Goal: Information Seeking & Learning: Learn about a topic

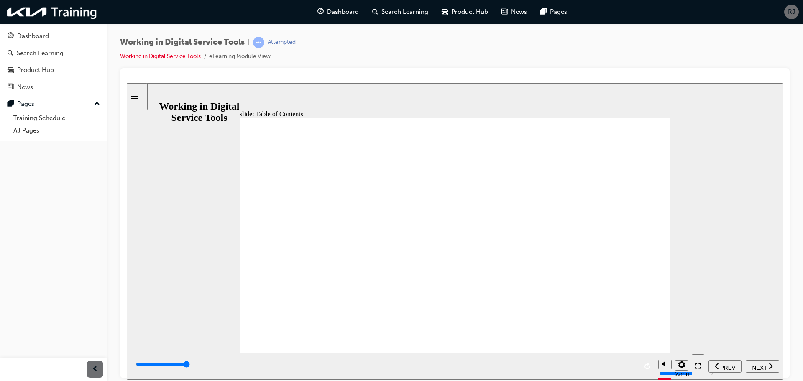
click at [759, 366] on span "NEXT" at bounding box center [759, 367] width 15 height 6
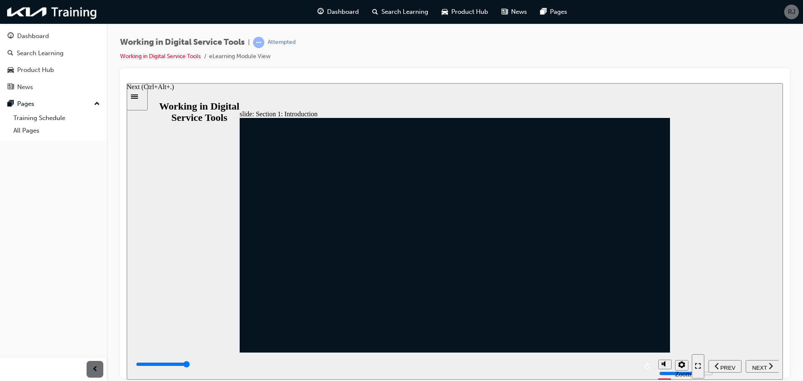
click at [759, 366] on span "NEXT" at bounding box center [759, 367] width 15 height 6
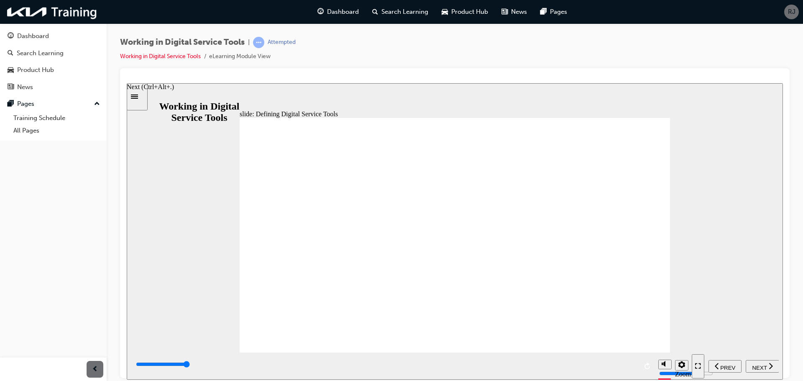
click at [759, 366] on span "NEXT" at bounding box center [759, 367] width 15 height 6
click at [761, 364] on span "NEXT" at bounding box center [759, 367] width 15 height 6
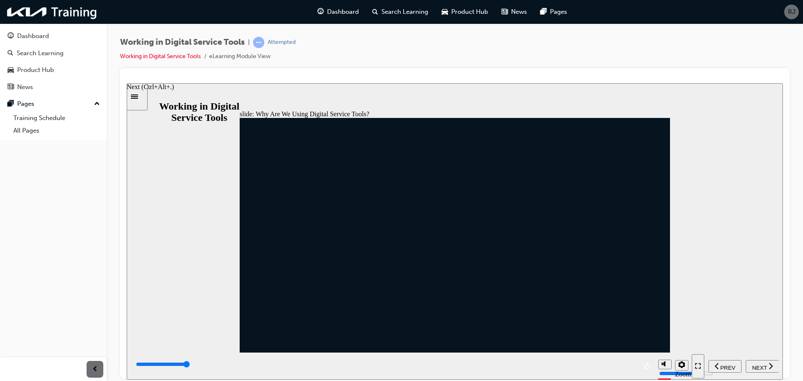
click at [761, 364] on span "NEXT" at bounding box center [759, 367] width 15 height 6
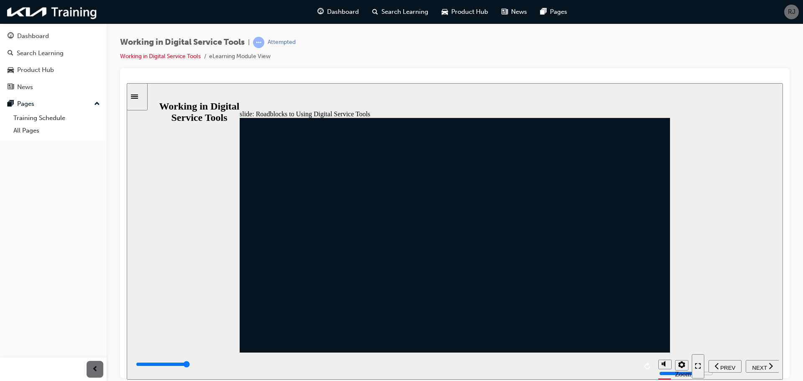
click at [760, 367] on span "NEXT" at bounding box center [759, 367] width 15 height 6
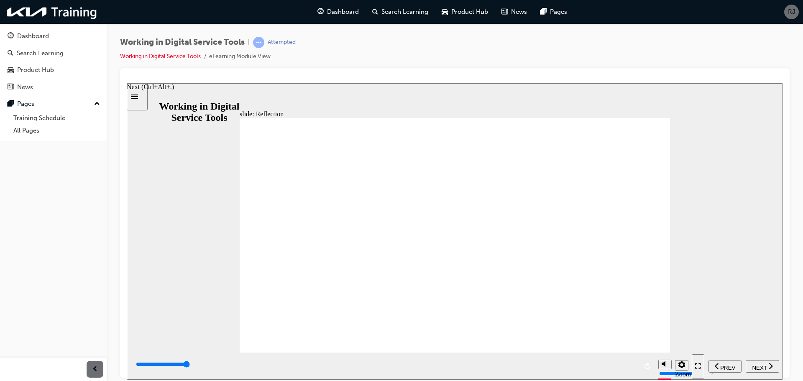
click at [760, 367] on span "NEXT" at bounding box center [759, 367] width 15 height 6
click at [763, 364] on span "NEXT" at bounding box center [759, 367] width 15 height 6
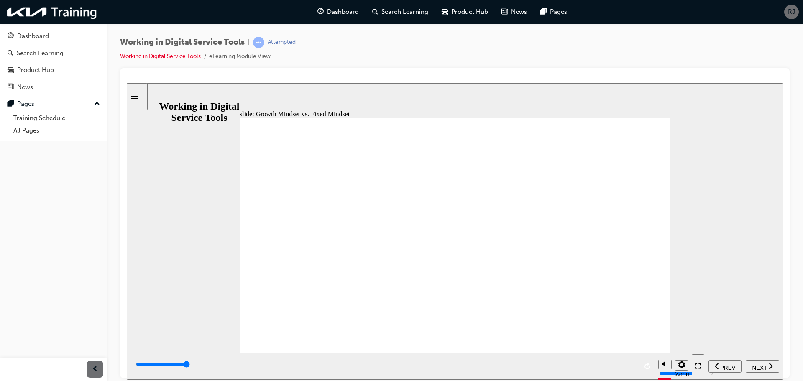
click at [767, 366] on span "NEXT" at bounding box center [759, 367] width 15 height 6
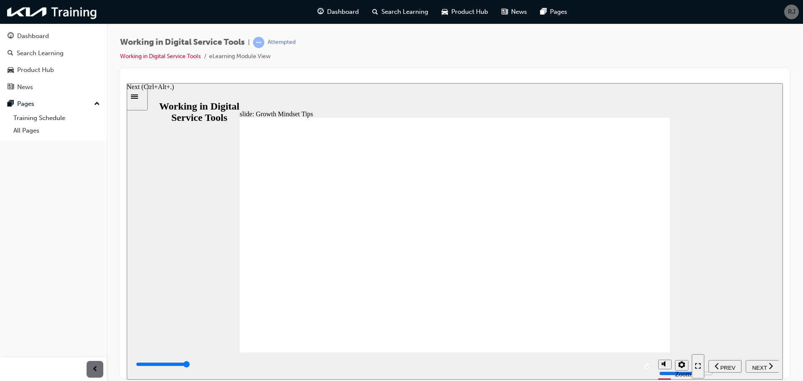
click at [766, 365] on span "NEXT" at bounding box center [759, 367] width 15 height 6
type input "7000"
radio input "true"
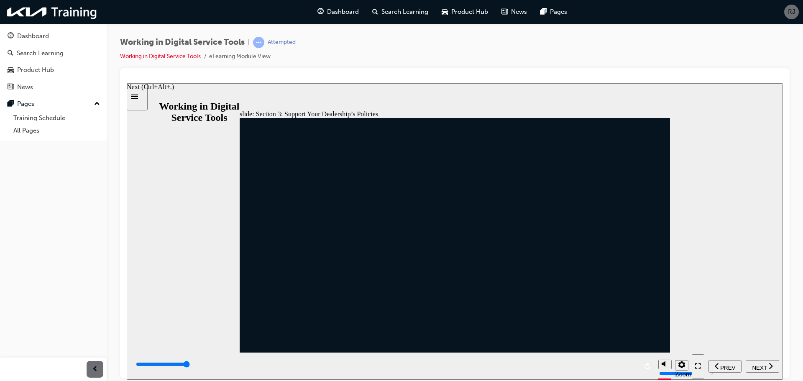
click at [752, 365] on span "NEXT" at bounding box center [759, 367] width 15 height 6
drag, startPoint x: 440, startPoint y: 208, endPoint x: 446, endPoint y: 210, distance: 5.8
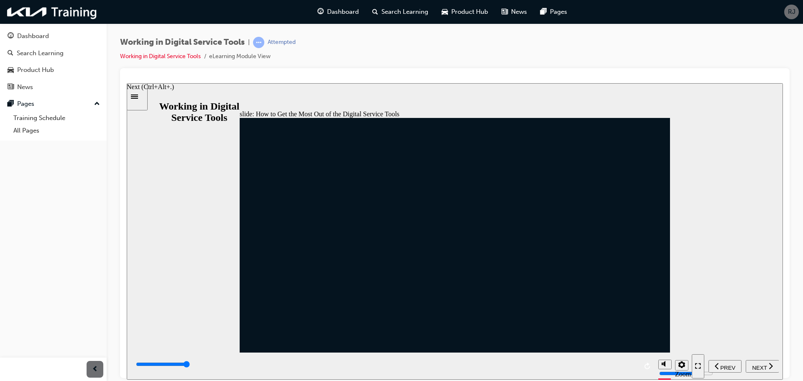
click at [764, 365] on span "NEXT" at bounding box center [759, 367] width 15 height 6
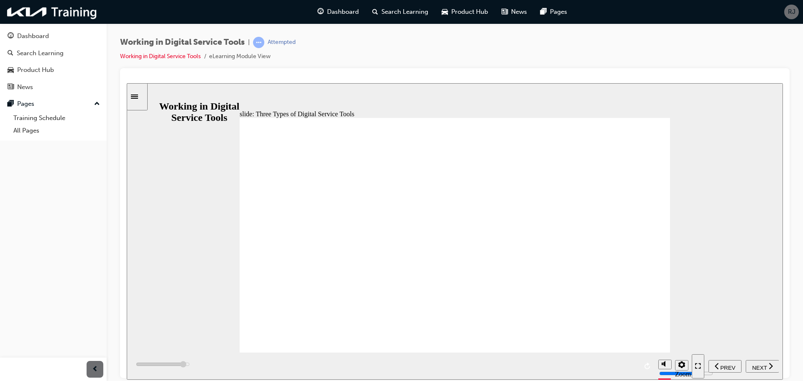
click at [765, 367] on span "NEXT" at bounding box center [759, 367] width 15 height 6
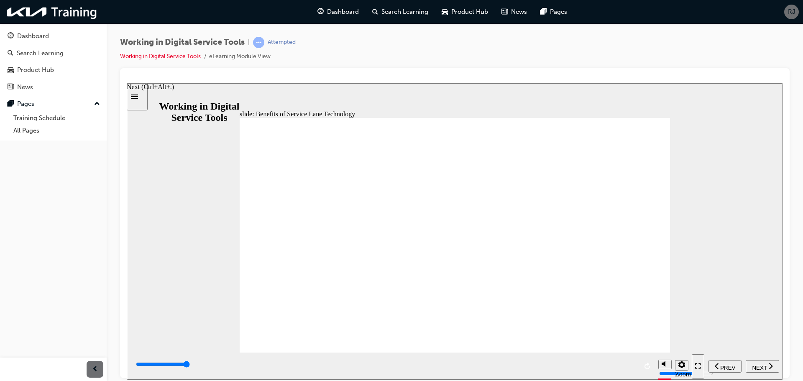
click at [759, 366] on span "NEXT" at bounding box center [759, 367] width 15 height 6
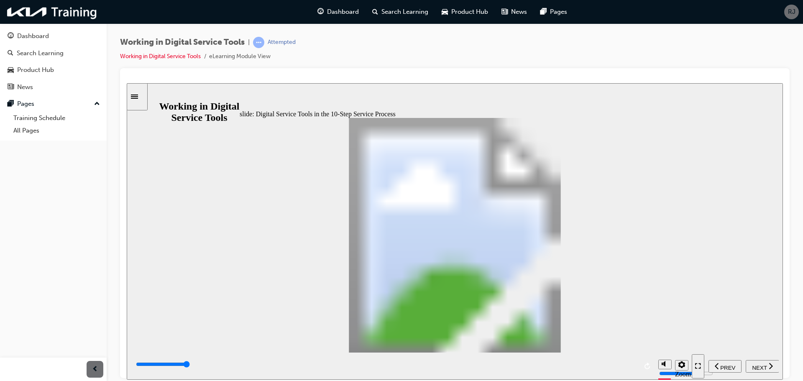
drag, startPoint x: 599, startPoint y: 226, endPoint x: 600, endPoint y: 257, distance: 31.4
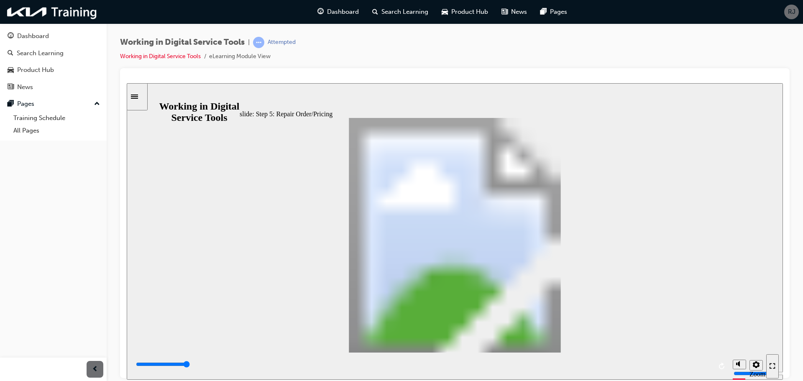
drag, startPoint x: 600, startPoint y: 257, endPoint x: 600, endPoint y: 215, distance: 42.2
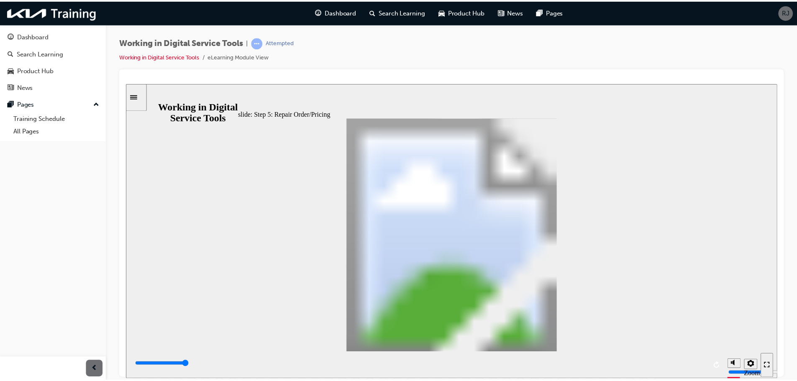
scroll to position [67, 0]
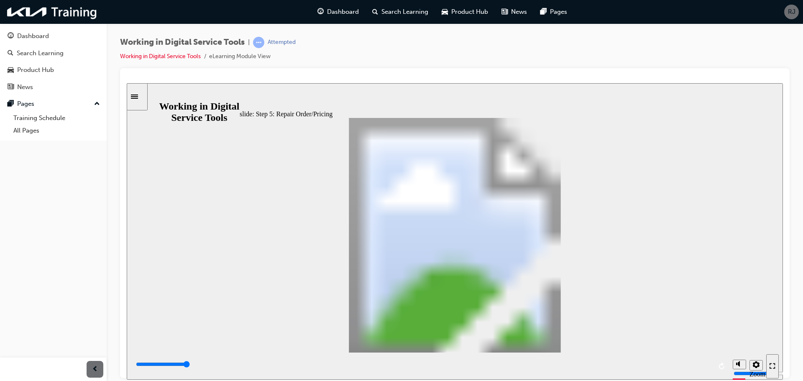
drag, startPoint x: 600, startPoint y: 215, endPoint x: 602, endPoint y: 261, distance: 46.5
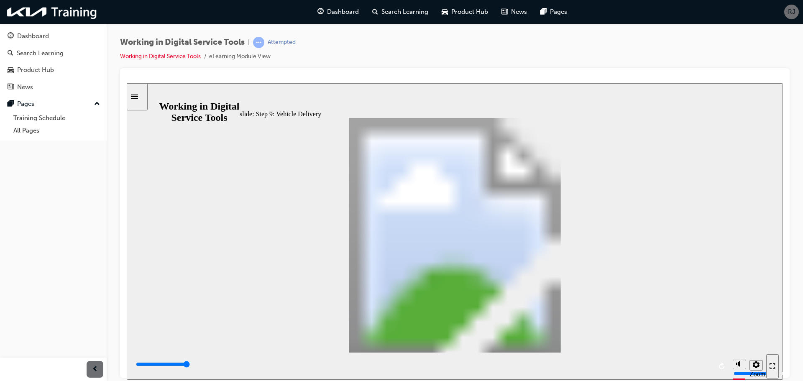
click at [756, 367] on span "NEXT" at bounding box center [759, 367] width 15 height 6
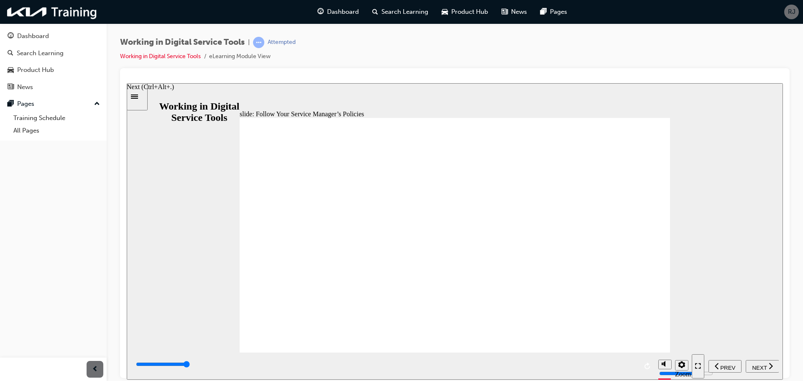
click at [756, 367] on span "NEXT" at bounding box center [759, 367] width 15 height 6
type input "7000"
radio input "true"
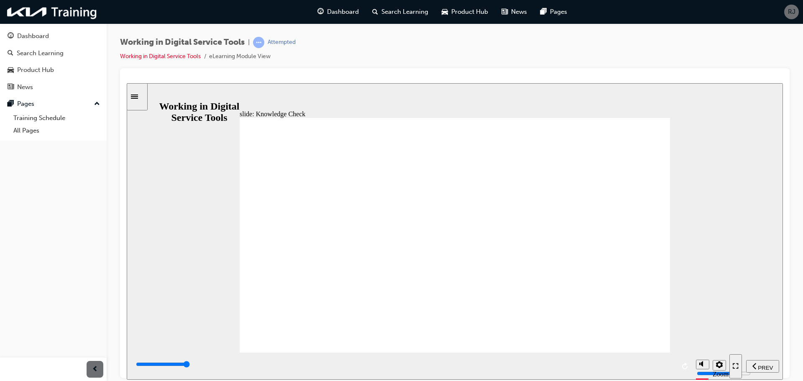
click at [758, 365] on span "NEXT" at bounding box center [759, 367] width 15 height 6
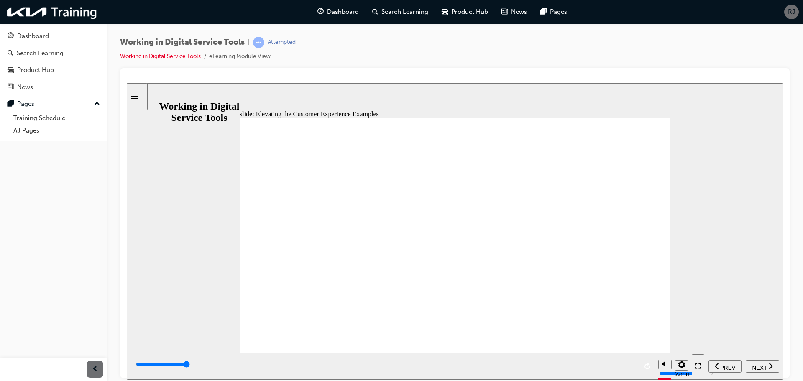
click at [763, 365] on span "NEXT" at bounding box center [759, 367] width 15 height 6
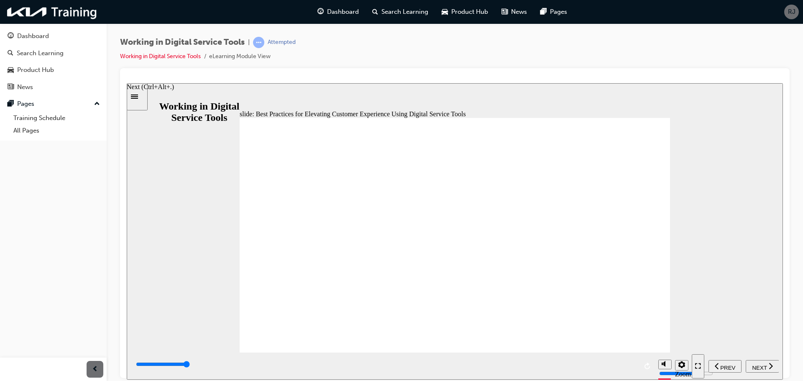
click at [761, 367] on span "NEXT" at bounding box center [759, 367] width 15 height 6
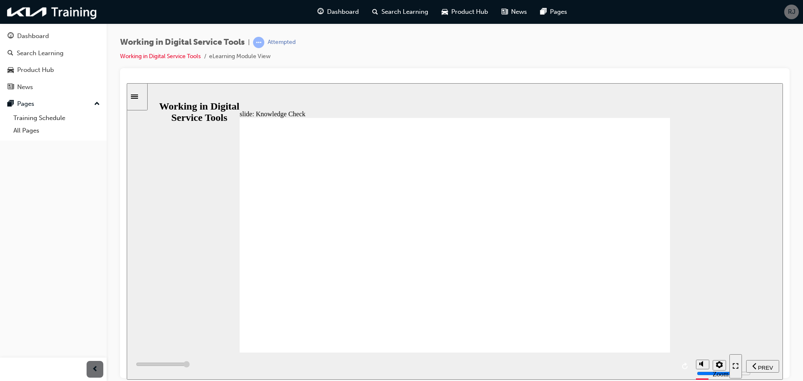
type input "7000"
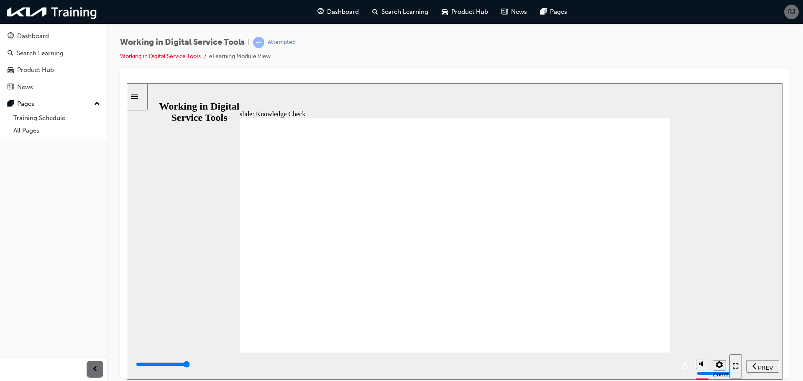
click at [764, 365] on span "PREV" at bounding box center [765, 367] width 15 height 6
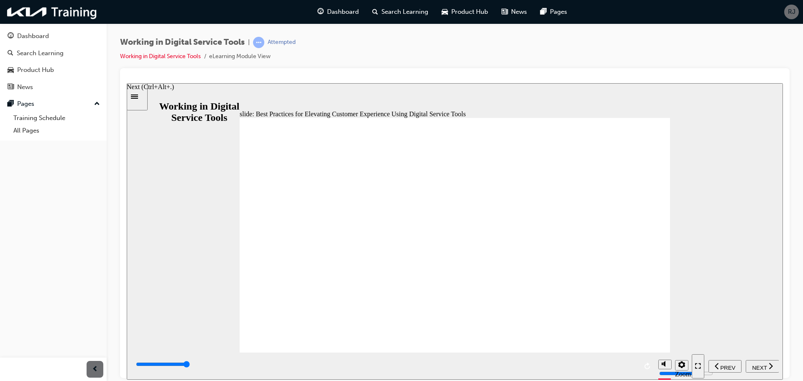
click at [758, 365] on span "NEXT" at bounding box center [759, 367] width 15 height 6
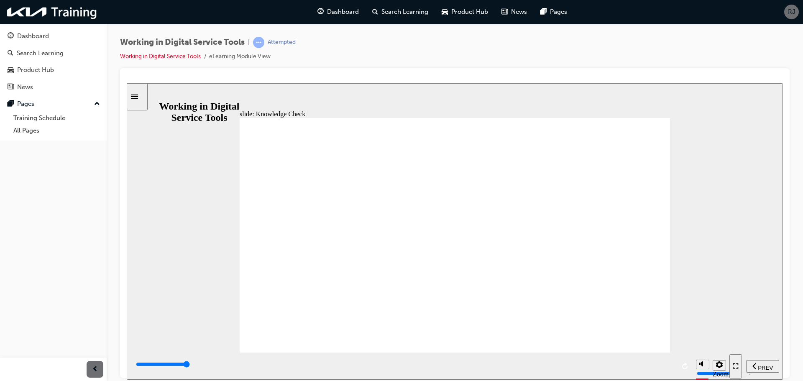
drag, startPoint x: 240, startPoint y: 222, endPoint x: 243, endPoint y: 250, distance: 28.7
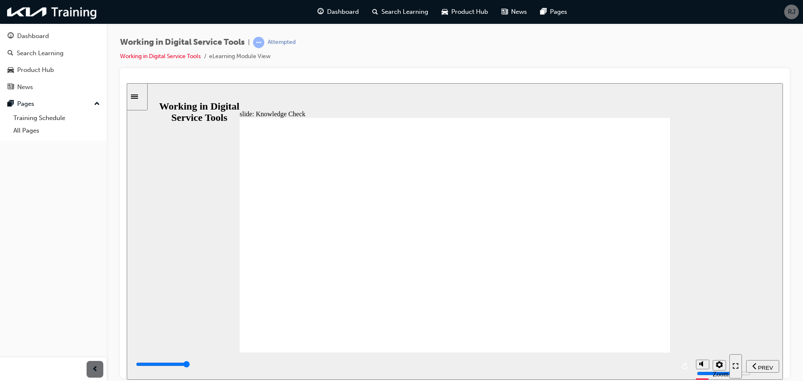
drag, startPoint x: 315, startPoint y: 324, endPoint x: 383, endPoint y: 169, distance: 169.3
drag, startPoint x: 406, startPoint y: 285, endPoint x: 371, endPoint y: 206, distance: 86.9
drag, startPoint x: 342, startPoint y: 201, endPoint x: 386, endPoint y: 280, distance: 90.6
drag, startPoint x: 405, startPoint y: 322, endPoint x: 368, endPoint y: 206, distance: 122.1
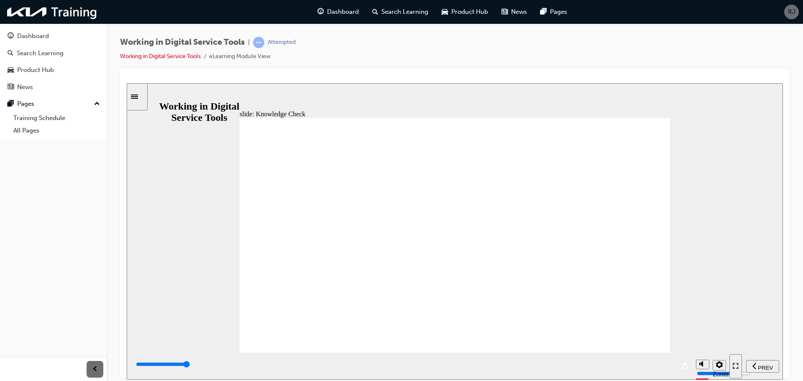
type input "6000"
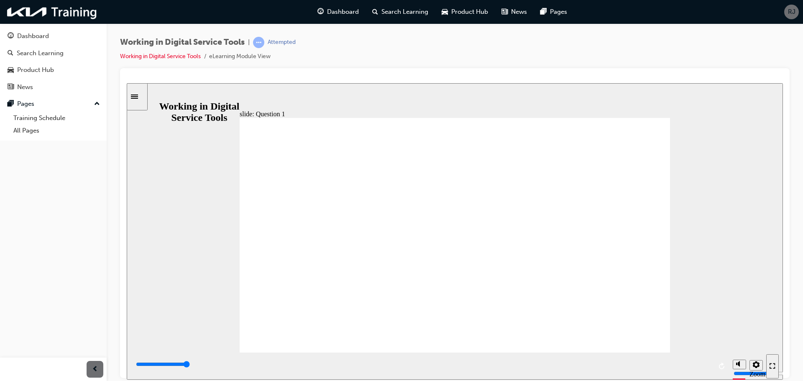
radio input "true"
type input "6000"
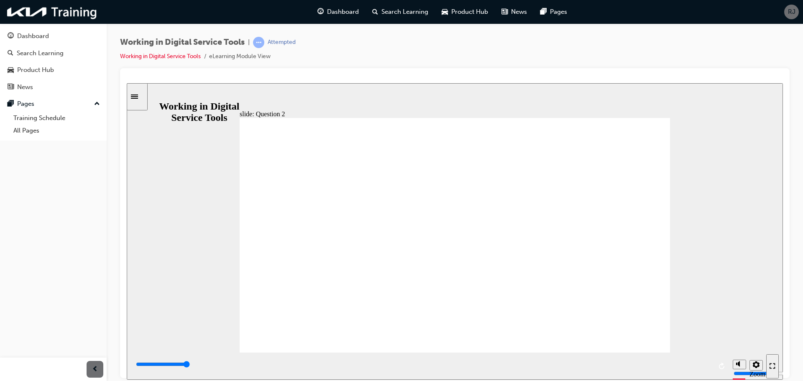
radio input "true"
type input "6000"
radio input "true"
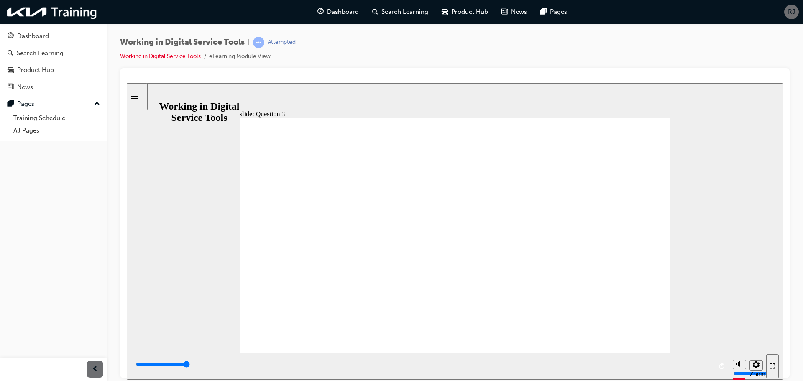
type input "6000"
radio input "true"
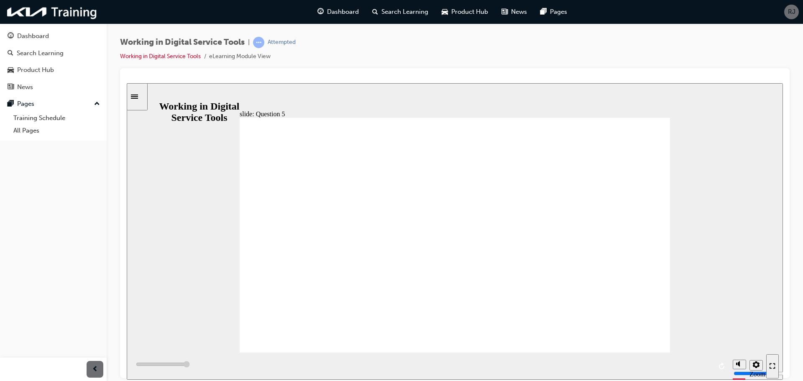
type input "6000"
radio input "true"
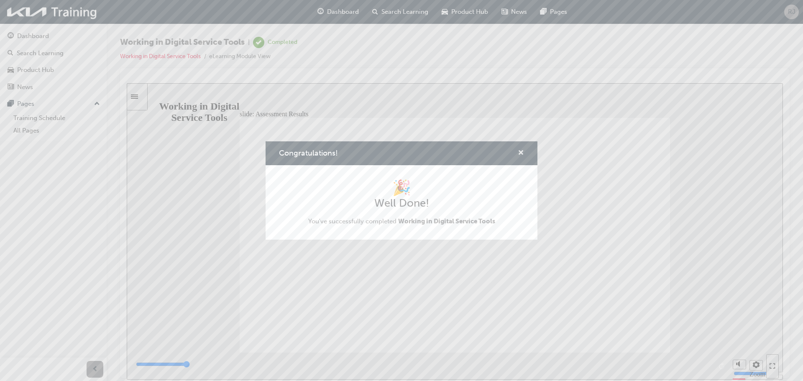
click at [521, 153] on span "cross-icon" at bounding box center [521, 154] width 6 height 8
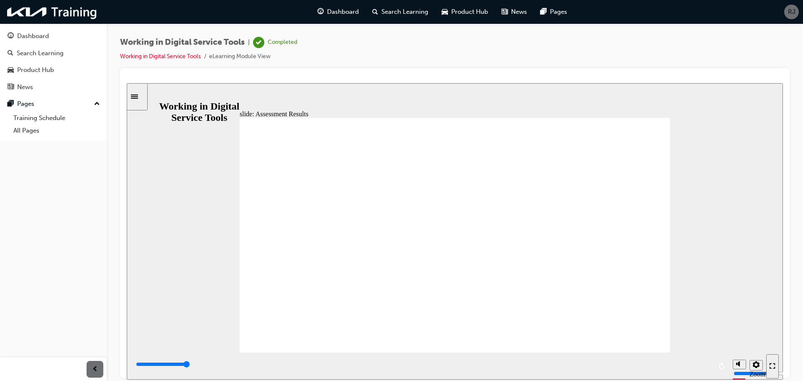
type input "7000"
click at [412, 8] on span "Search Learning" at bounding box center [404, 12] width 47 height 10
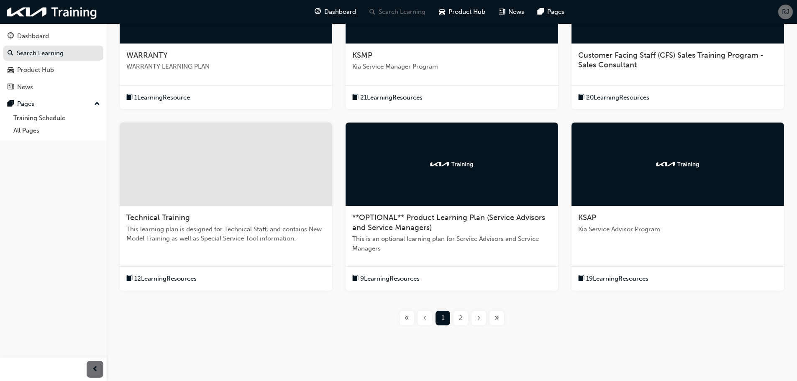
scroll to position [245, 0]
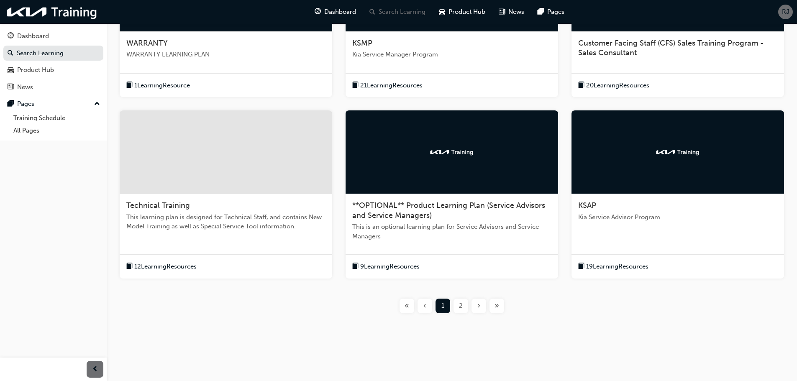
click at [618, 266] on span "19 Learning Resources" at bounding box center [617, 267] width 62 height 10
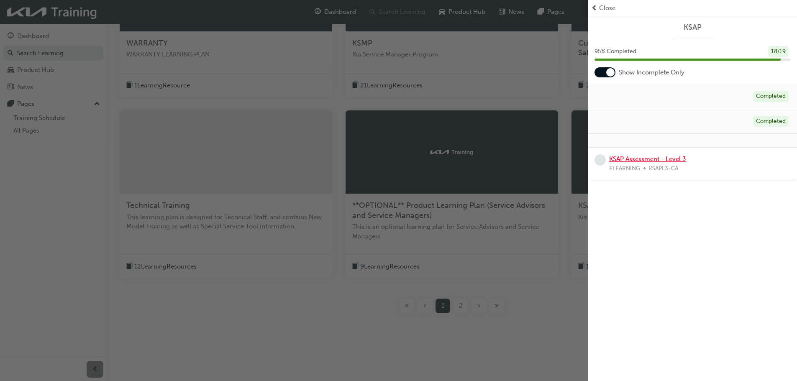
click at [645, 160] on link "KSAP Assessment - Level 3" at bounding box center [647, 159] width 77 height 8
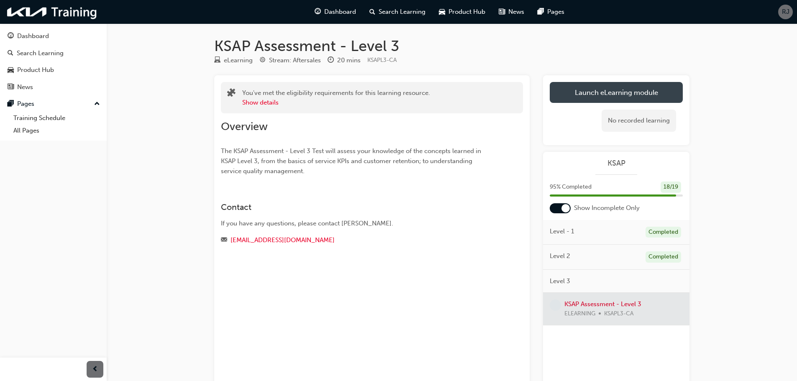
click at [619, 89] on link "Launch eLearning module" at bounding box center [615, 92] width 133 height 21
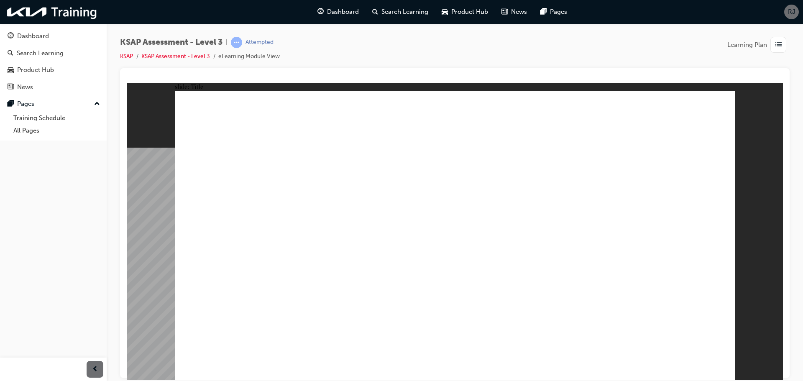
radio input "true"
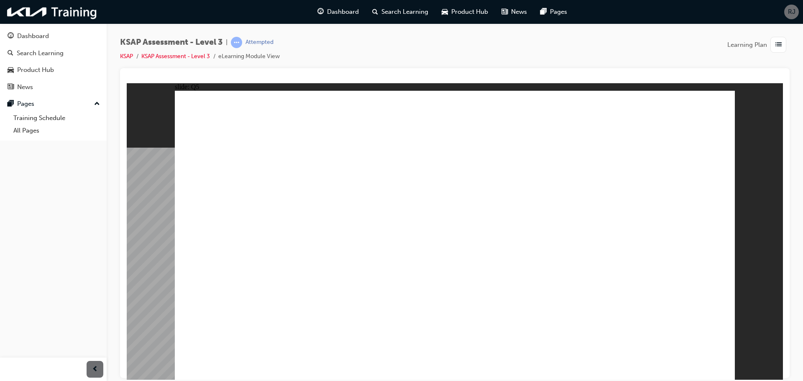
radio input "true"
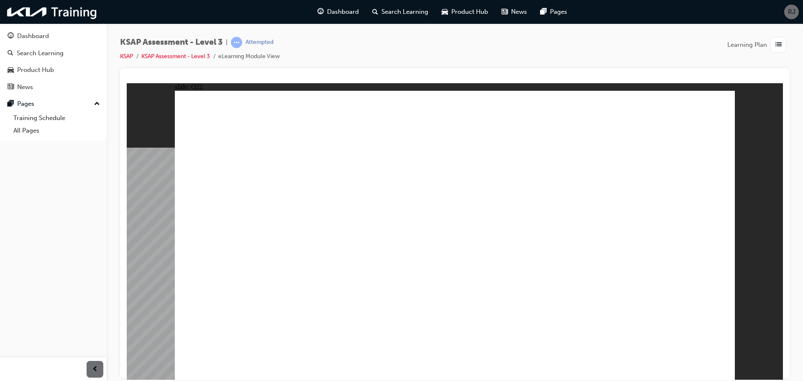
radio input "true"
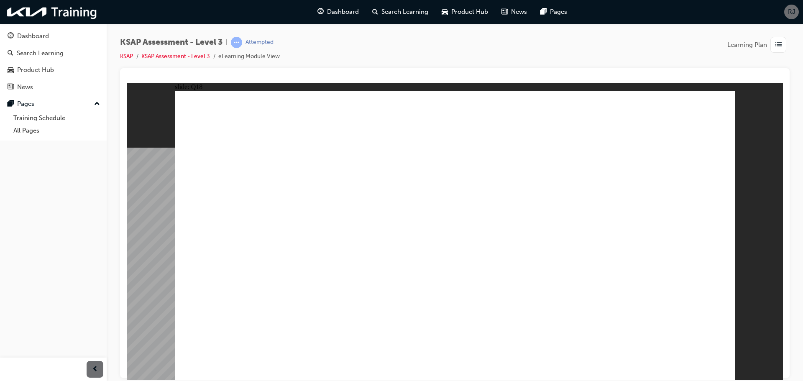
radio input "true"
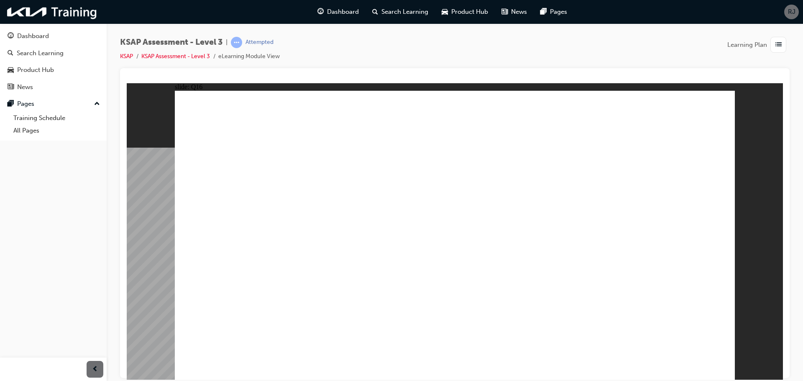
radio input "true"
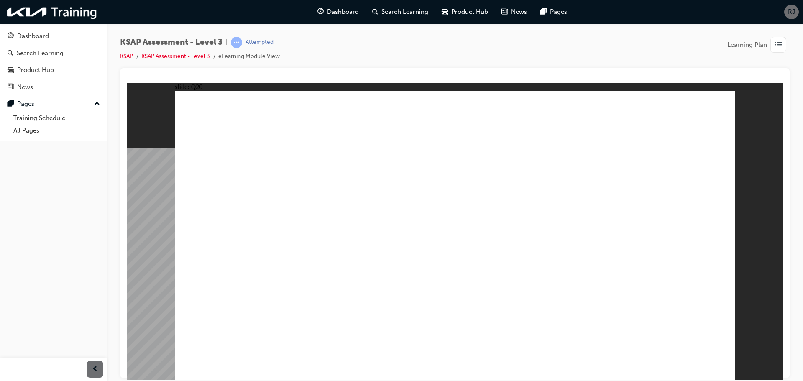
radio input "true"
